Goal: Transaction & Acquisition: Purchase product/service

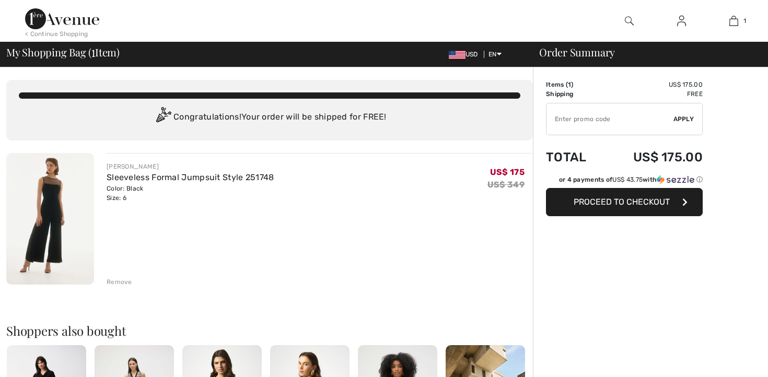
click at [54, 217] on img at bounding box center [50, 219] width 88 height 132
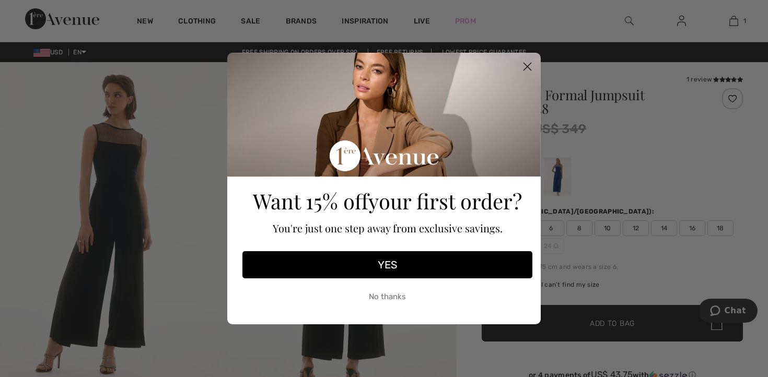
click at [529, 61] on circle "Close dialog" at bounding box center [527, 66] width 17 height 17
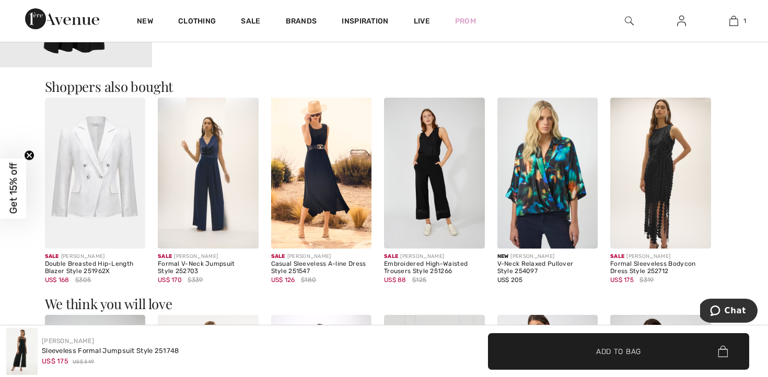
scroll to position [805, 0]
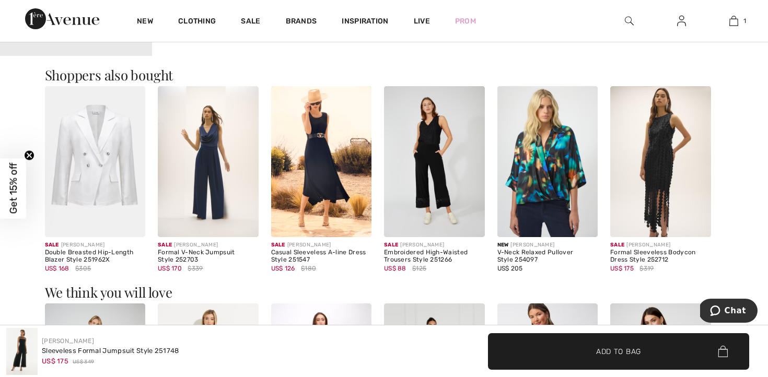
click at [206, 180] on img at bounding box center [208, 161] width 101 height 151
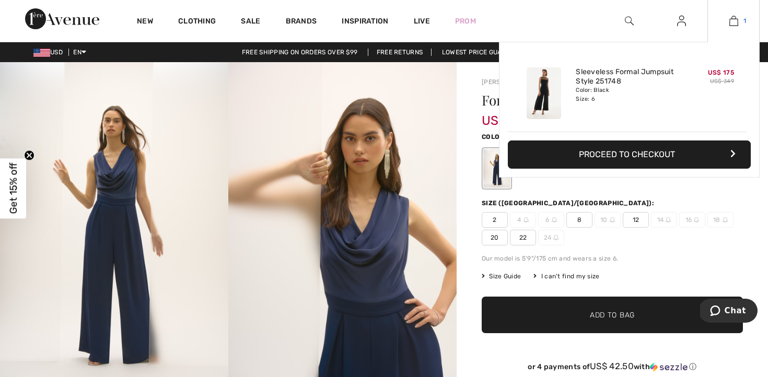
click at [741, 20] on link "1" at bounding box center [733, 21] width 51 height 13
